Goal: Transaction & Acquisition: Book appointment/travel/reservation

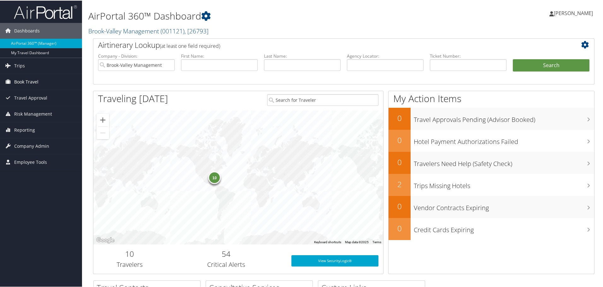
click at [41, 80] on link "Book Travel" at bounding box center [41, 82] width 82 height 16
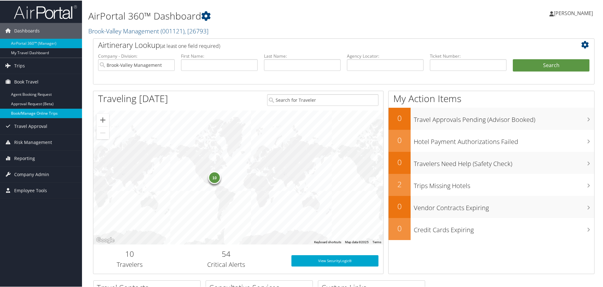
click at [36, 115] on link "Book/Manage Online Trips" at bounding box center [41, 112] width 82 height 9
